Goal: Task Accomplishment & Management: Complete application form

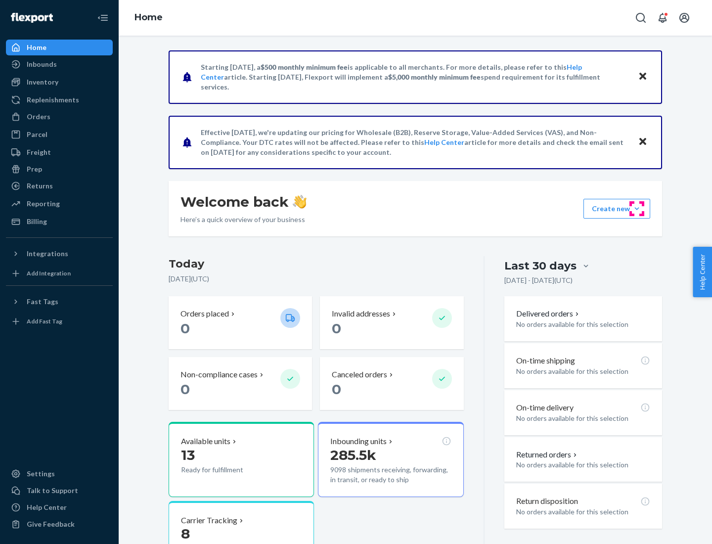
click at [636, 209] on button "Create new Create new inbound Create new order Create new product" at bounding box center [616, 209] width 67 height 20
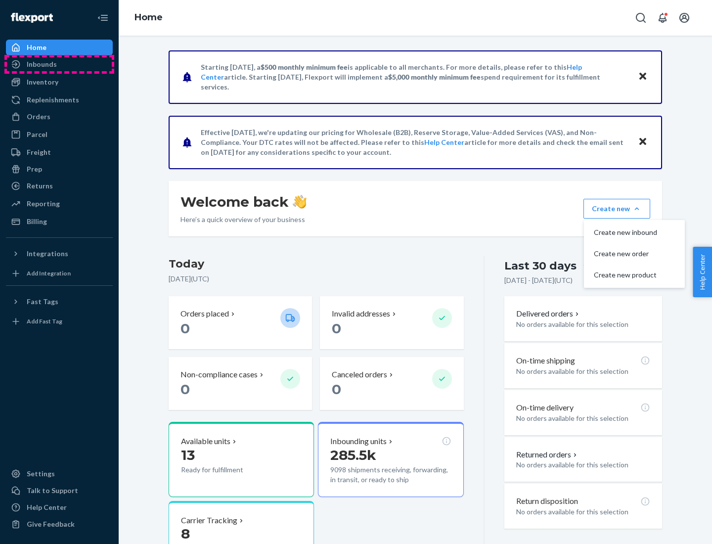
click at [59, 64] on div "Inbounds" at bounding box center [59, 64] width 105 height 14
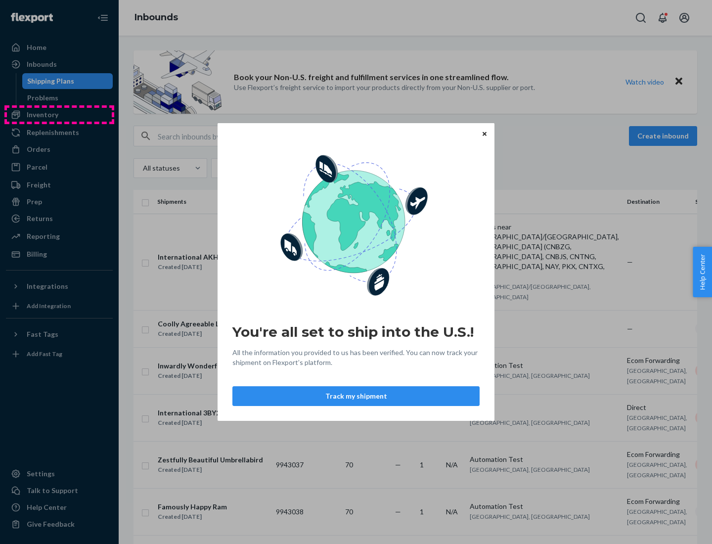
click at [59, 115] on div "You're all set to ship into the U.S.! All the information you provided to us ha…" at bounding box center [356, 272] width 712 height 544
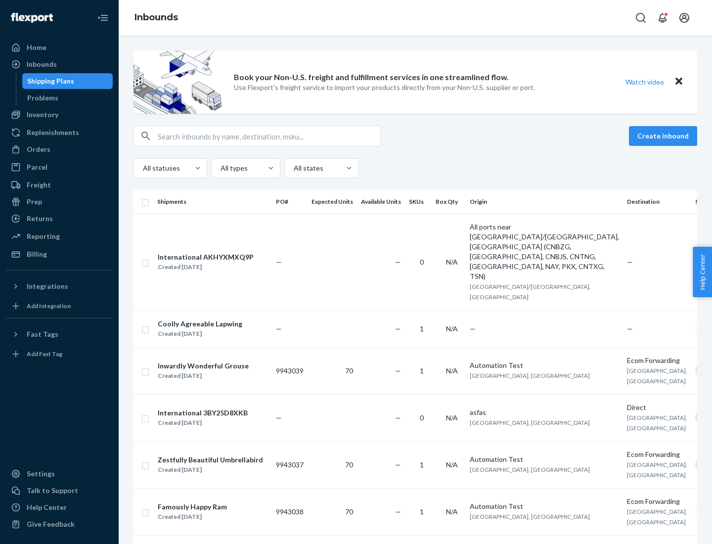
click at [415, 18] on div "Inbounds" at bounding box center [415, 18] width 593 height 36
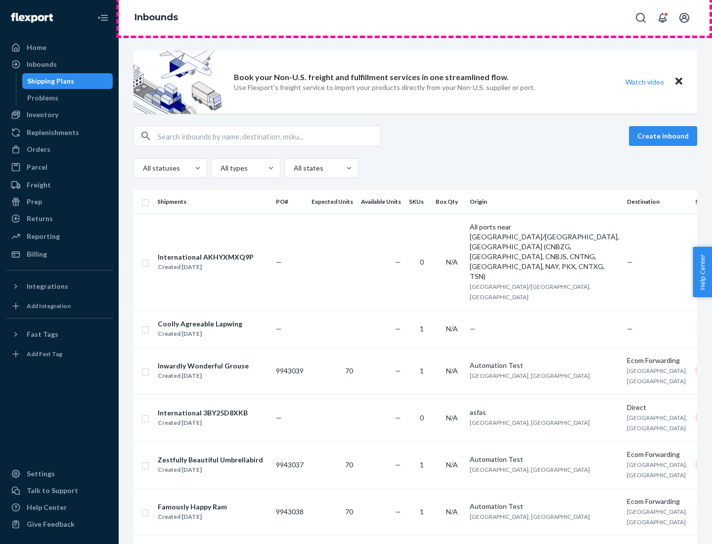
click at [415, 18] on div "Inbounds" at bounding box center [415, 18] width 593 height 36
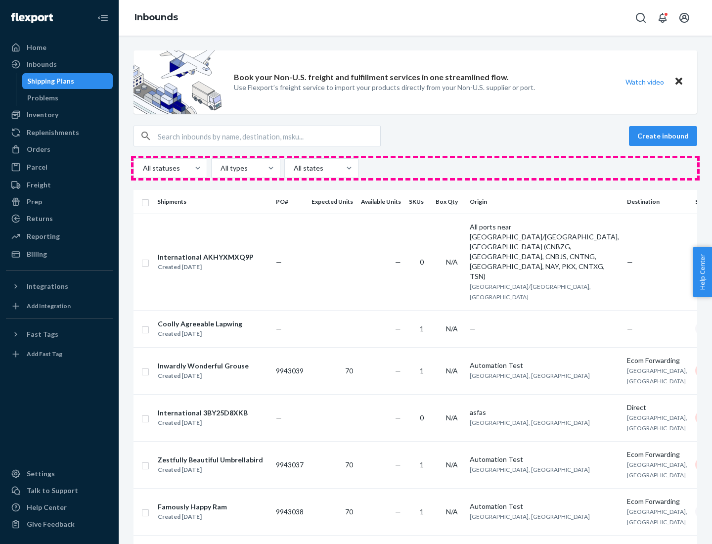
click at [415, 168] on div "All statuses All types All states" at bounding box center [414, 168] width 563 height 20
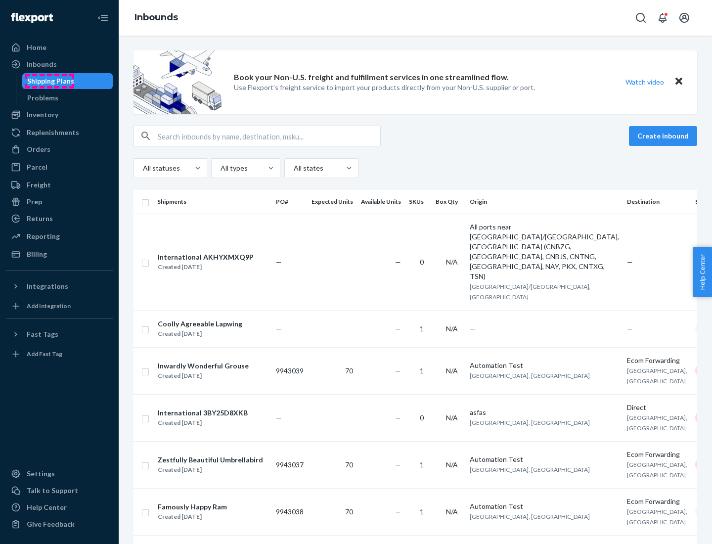
click at [49, 81] on div "Shipping Plans" at bounding box center [50, 81] width 47 height 10
click at [664, 136] on button "Create inbound" at bounding box center [663, 136] width 68 height 20
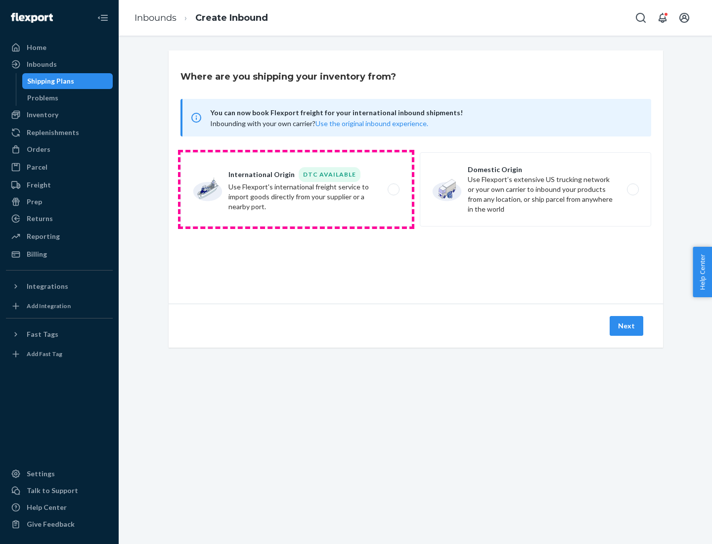
click at [296, 189] on label "International Origin DTC Available Use Flexport's international freight service…" at bounding box center [295, 189] width 231 height 74
click at [393, 189] on input "International Origin DTC Available Use Flexport's international freight service…" at bounding box center [396, 189] width 6 height 6
radio input "true"
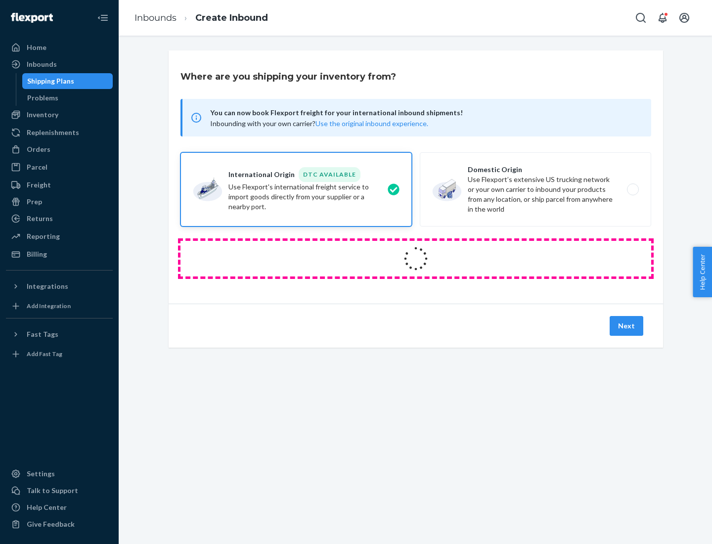
click at [416, 258] on icon at bounding box center [415, 258] width 39 height 39
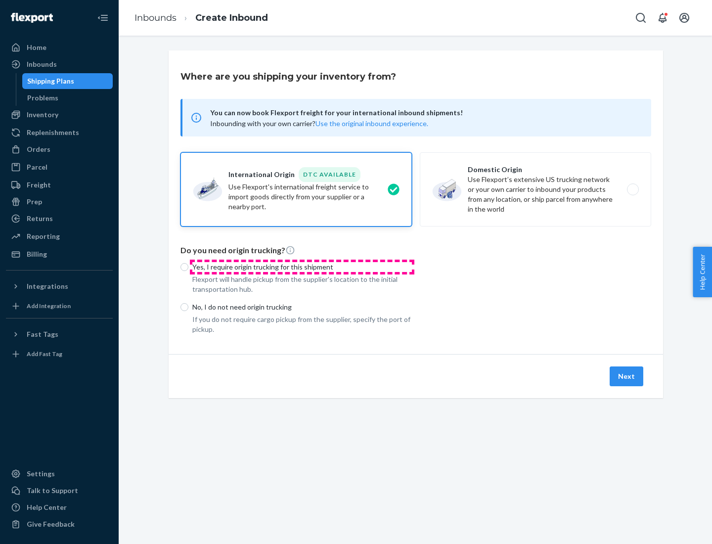
click at [302, 266] on p "Yes, I require origin trucking for this shipment" at bounding box center [301, 267] width 219 height 10
click at [188, 266] on input "Yes, I require origin trucking for this shipment" at bounding box center [184, 267] width 8 height 8
radio input "true"
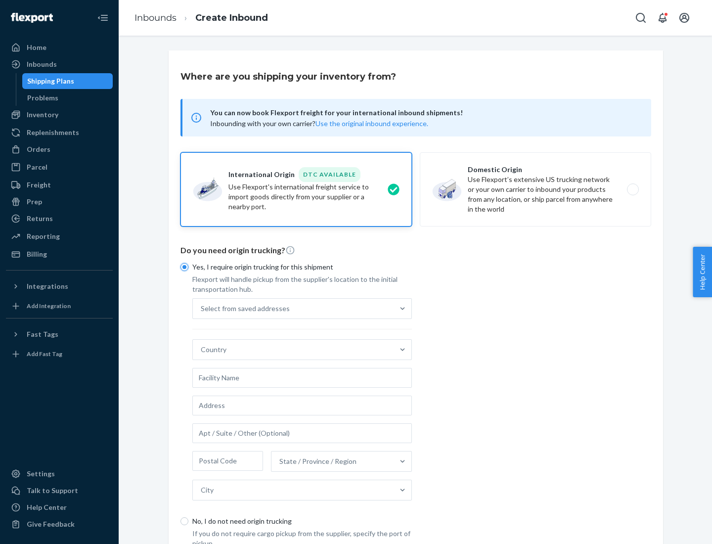
scroll to position [19, 0]
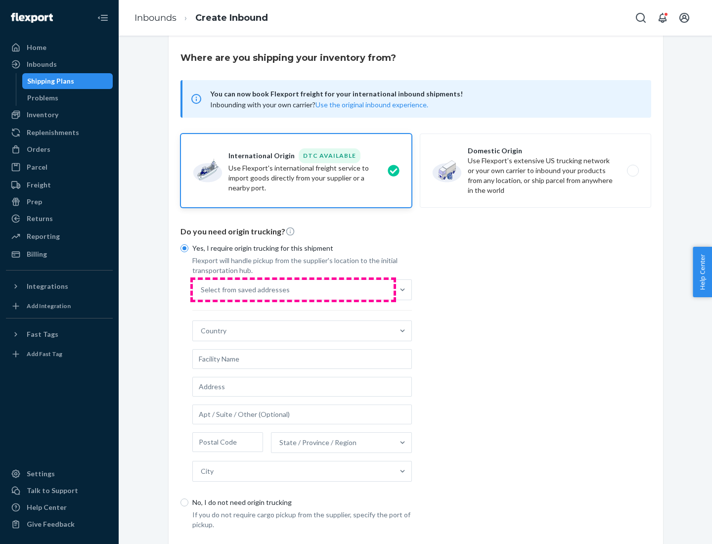
click at [293, 289] on div "Select from saved addresses" at bounding box center [293, 290] width 201 height 20
click at [202, 289] on input "Select from saved addresses" at bounding box center [201, 290] width 1 height 10
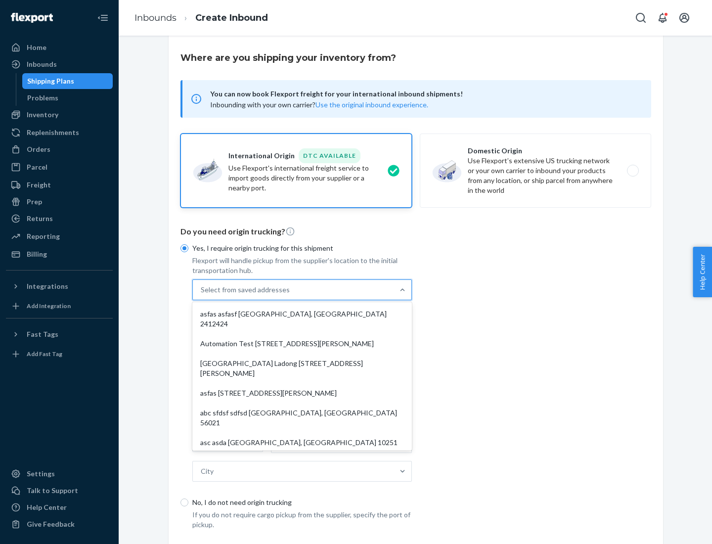
scroll to position [43, 0]
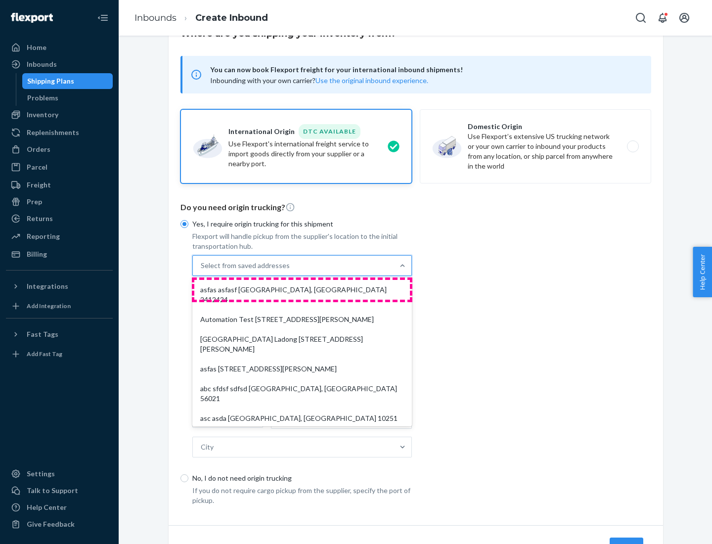
click at [302, 289] on div "asfas asfasf [GEOGRAPHIC_DATA], [GEOGRAPHIC_DATA] 2412424" at bounding box center [301, 295] width 215 height 30
click at [202, 270] on input "option asfas asfasf [GEOGRAPHIC_DATA], [GEOGRAPHIC_DATA] 2412424 focused, 1 of …" at bounding box center [201, 265] width 1 height 10
type input "asfas"
type input "asfasf"
type input "2412424"
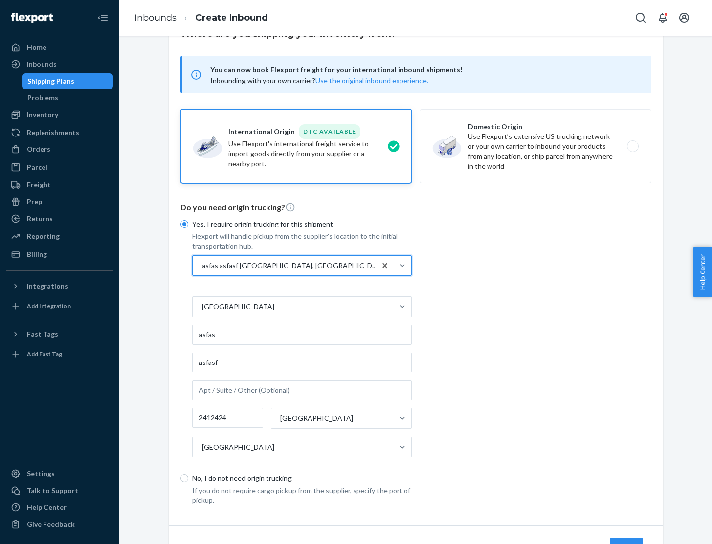
scroll to position [92, 0]
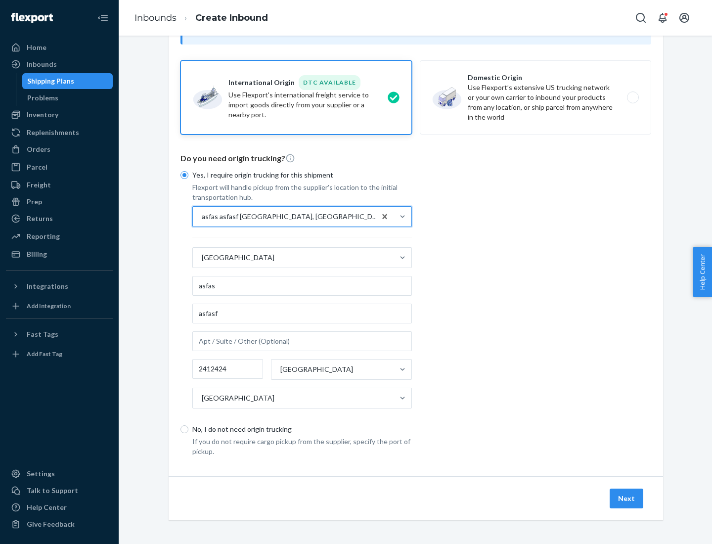
click at [627, 498] on button "Next" at bounding box center [626, 498] width 34 height 20
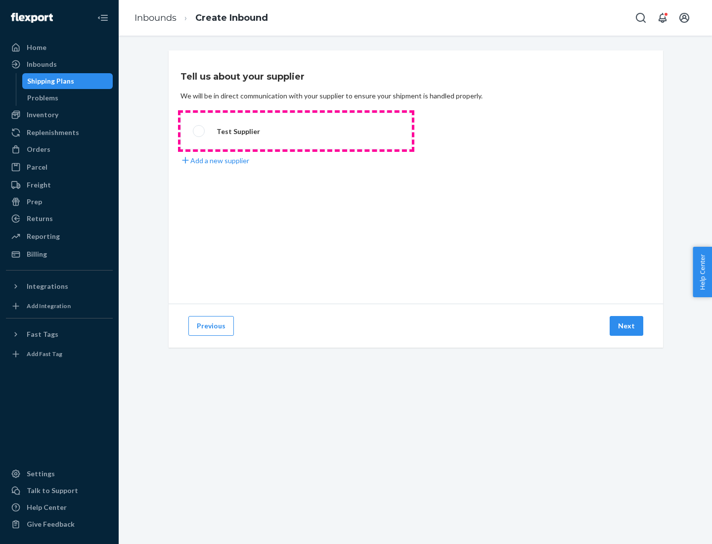
click at [296, 131] on label "Test Supplier" at bounding box center [295, 131] width 231 height 37
click at [199, 131] on input "Test Supplier" at bounding box center [196, 131] width 6 height 6
radio input "true"
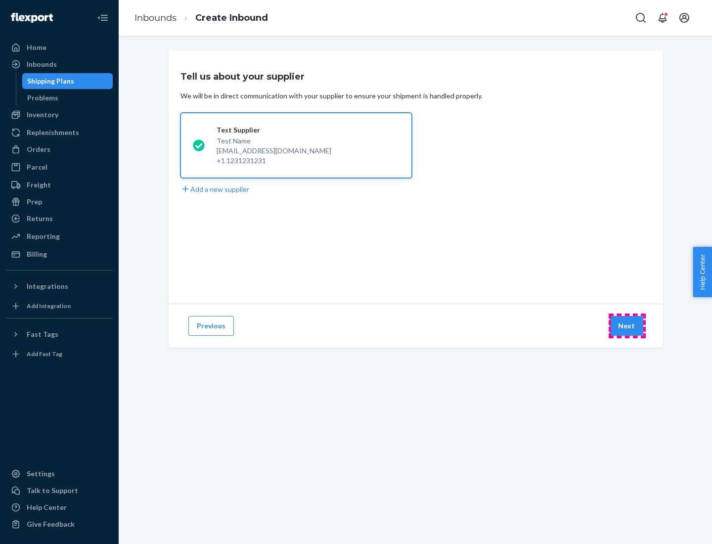
click at [627, 326] on button "Next" at bounding box center [626, 326] width 34 height 20
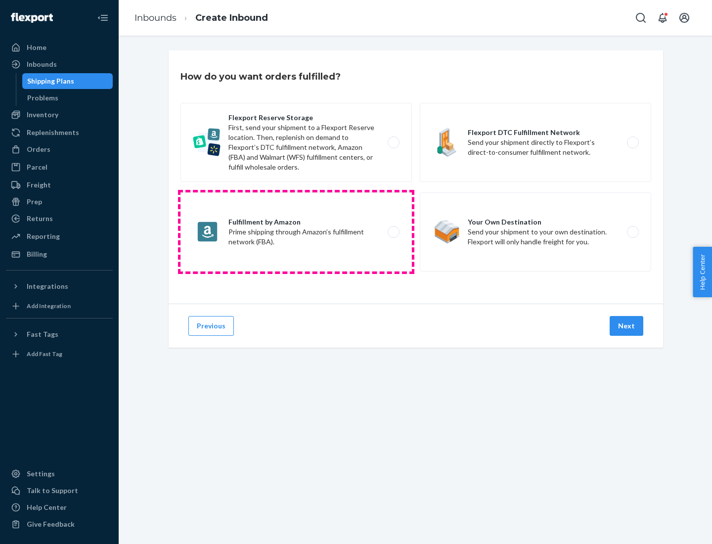
click at [296, 232] on label "Fulfillment by Amazon Prime shipping through Amazon’s fulfillment network (FBA)." at bounding box center [295, 231] width 231 height 79
click at [393, 232] on input "Fulfillment by Amazon Prime shipping through Amazon’s fulfillment network (FBA)." at bounding box center [396, 232] width 6 height 6
radio input "true"
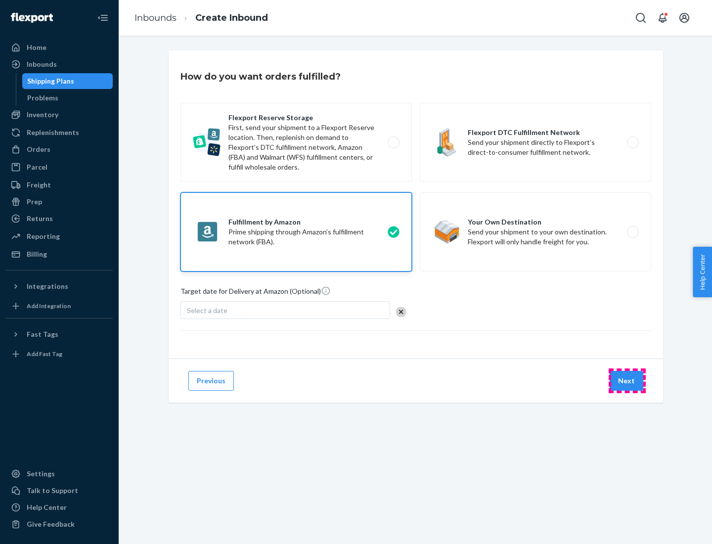
click at [627, 381] on button "Next" at bounding box center [626, 381] width 34 height 20
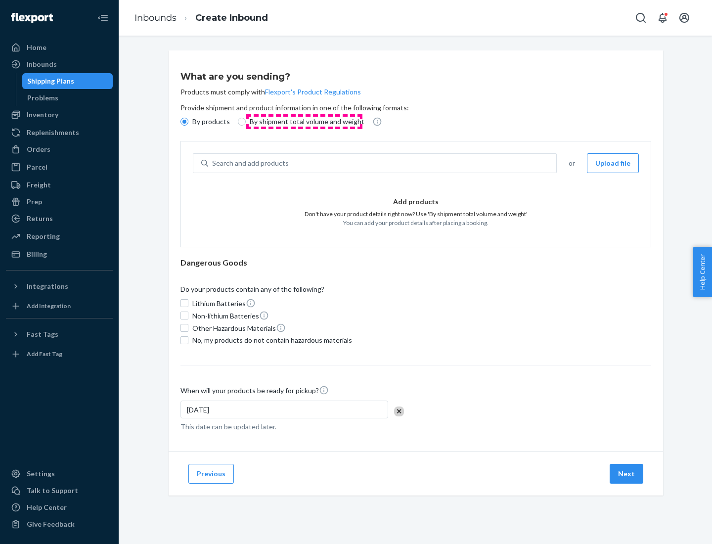
click at [304, 122] on p "By shipment total volume and weight" at bounding box center [307, 122] width 115 height 10
click at [246, 122] on input "By shipment total volume and weight" at bounding box center [242, 122] width 8 height 8
radio input "true"
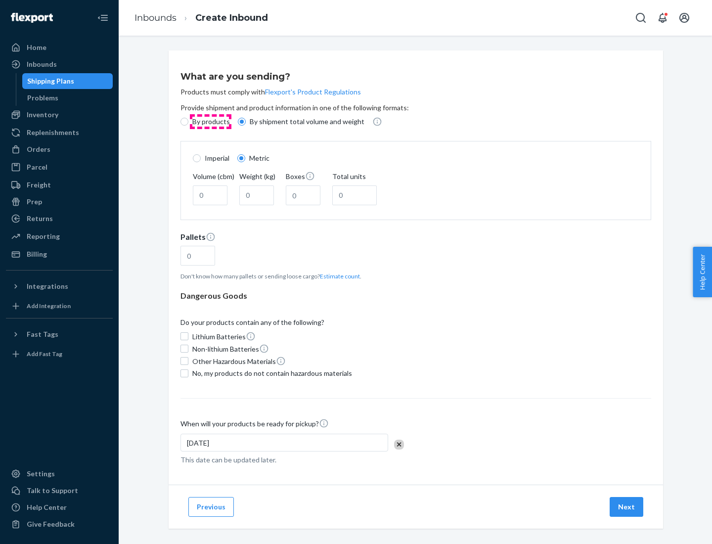
click at [210, 122] on p "By products" at bounding box center [211, 122] width 38 height 10
click at [188, 122] on input "By products" at bounding box center [184, 122] width 8 height 8
radio input "true"
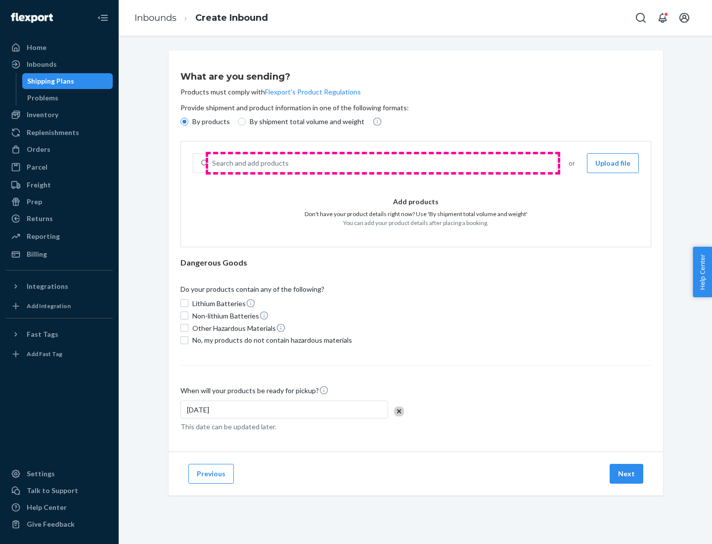
click at [382, 163] on div "Search and add products" at bounding box center [382, 163] width 348 height 18
click at [213, 163] on input "Search and add products" at bounding box center [212, 163] width 1 height 10
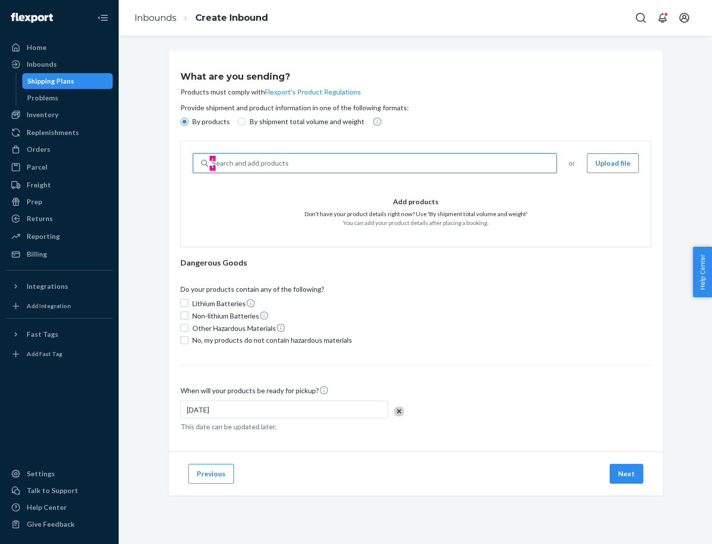
type input "test"
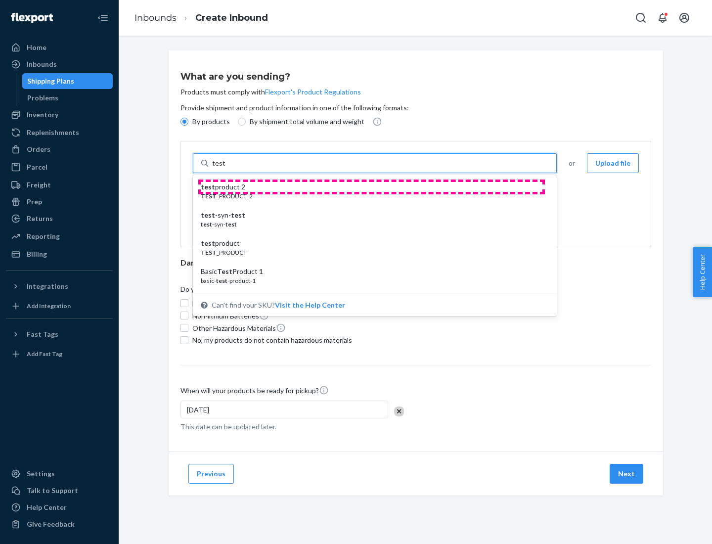
click at [371, 187] on div "test product 2" at bounding box center [371, 187] width 340 height 10
click at [225, 168] on input "test" at bounding box center [218, 163] width 13 height 10
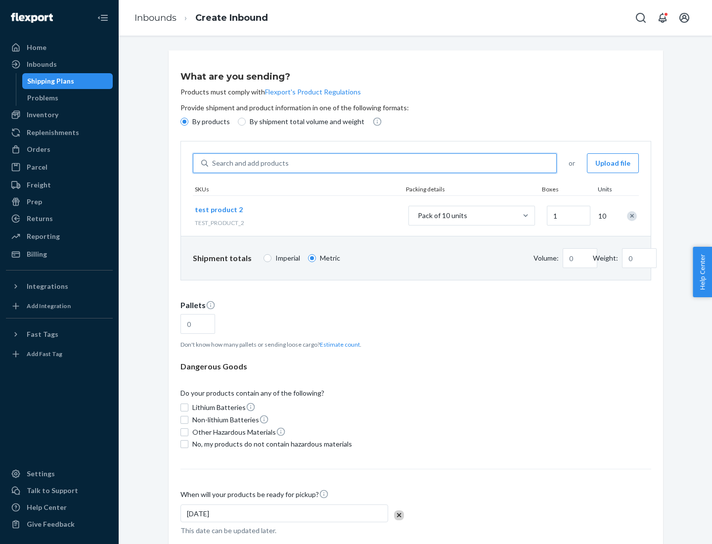
type input "1"
type input "0.02"
type input "22.23"
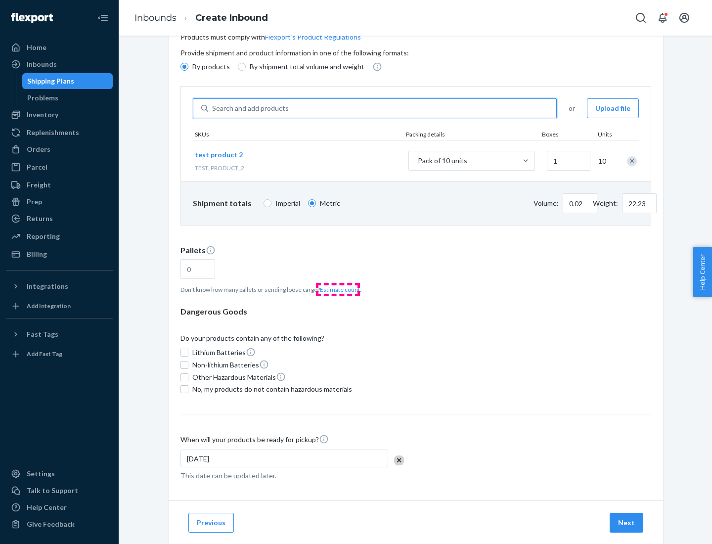
click at [338, 289] on button "Estimate count" at bounding box center [340, 289] width 40 height 8
type input "1"
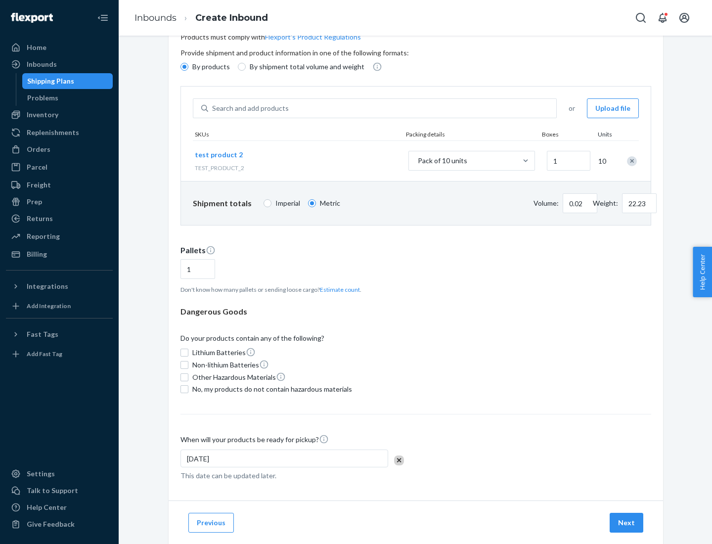
scroll to position [79, 0]
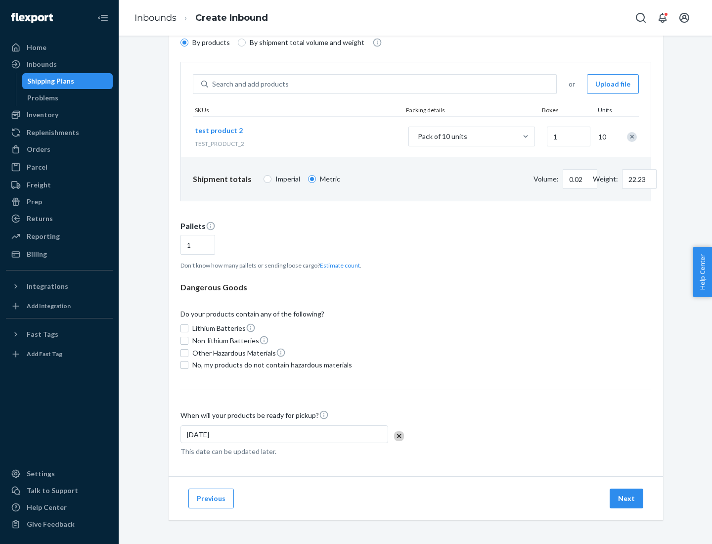
click at [270, 365] on span "No, my products do not contain hazardous materials" at bounding box center [272, 365] width 160 height 10
click at [188, 365] on input "No, my products do not contain hazardous materials" at bounding box center [184, 365] width 8 height 8
checkbox input "true"
click at [627, 498] on button "Next" at bounding box center [626, 498] width 34 height 20
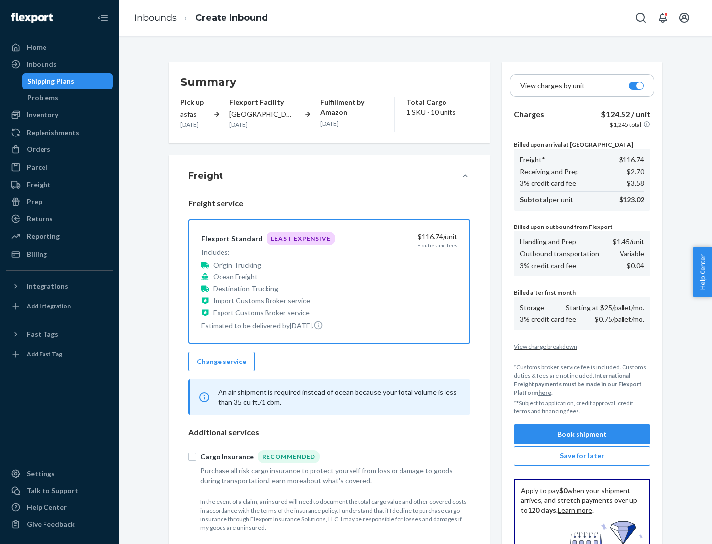
scroll to position [144, 0]
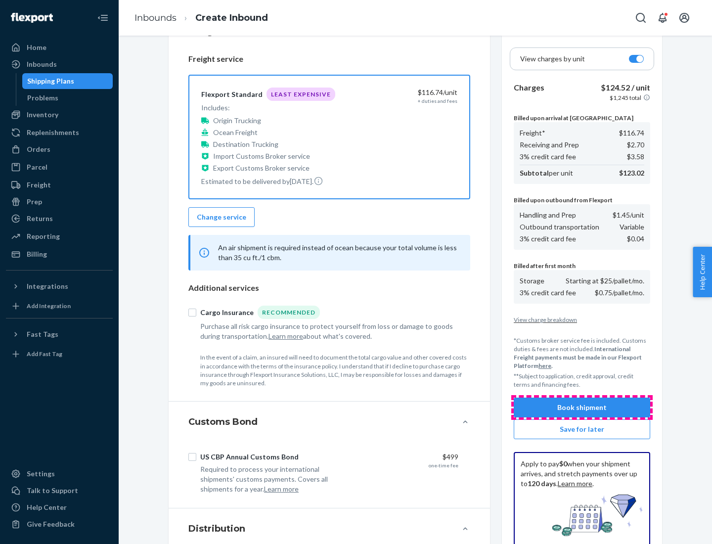
click at [582, 407] on button "Book shipment" at bounding box center [581, 407] width 136 height 20
